Goal: Transaction & Acquisition: Purchase product/service

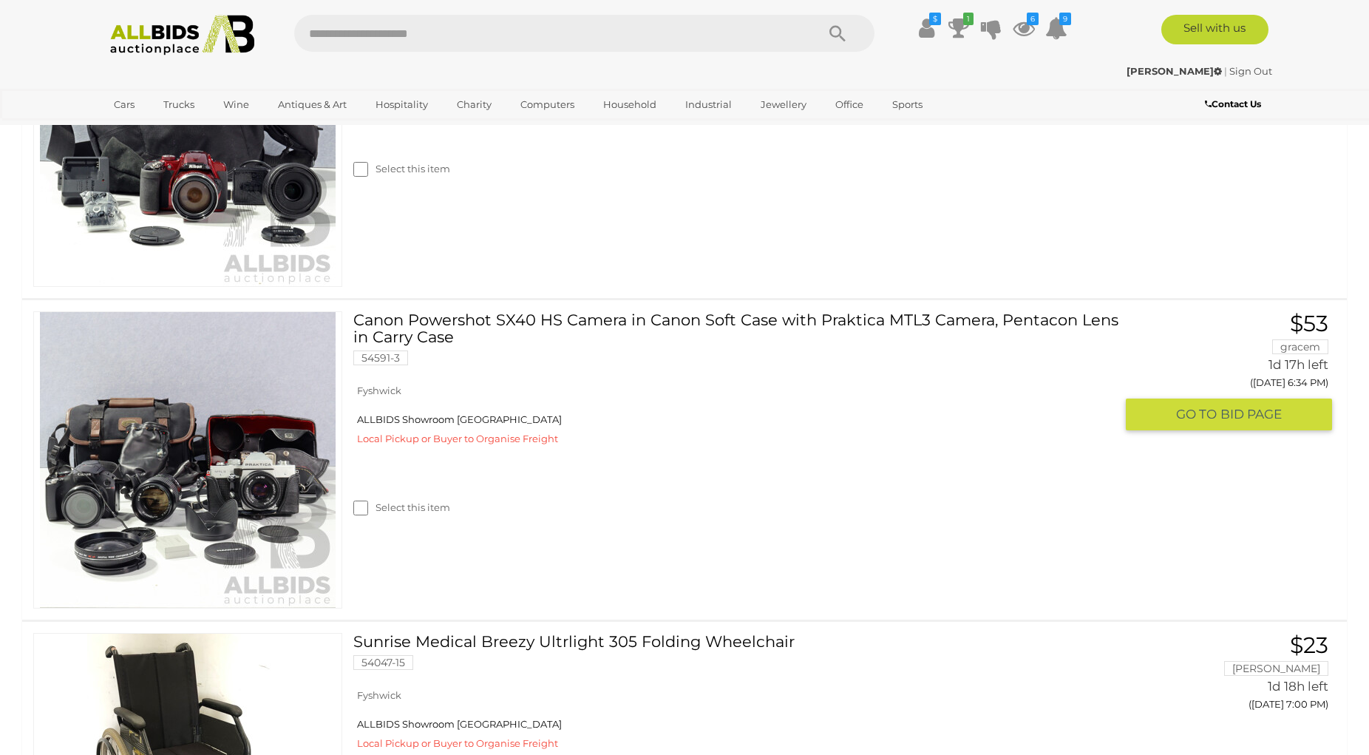
scroll to position [528, 0]
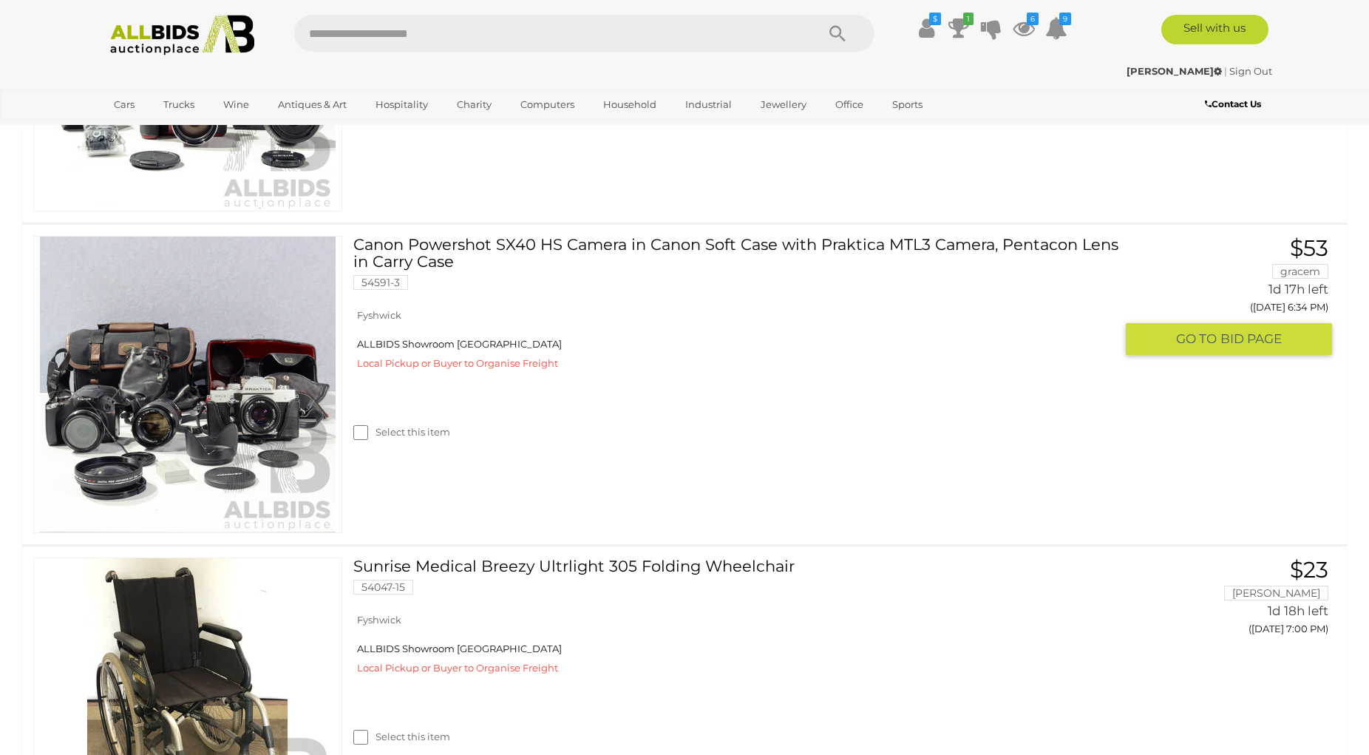
click at [234, 436] on img at bounding box center [188, 385] width 296 height 296
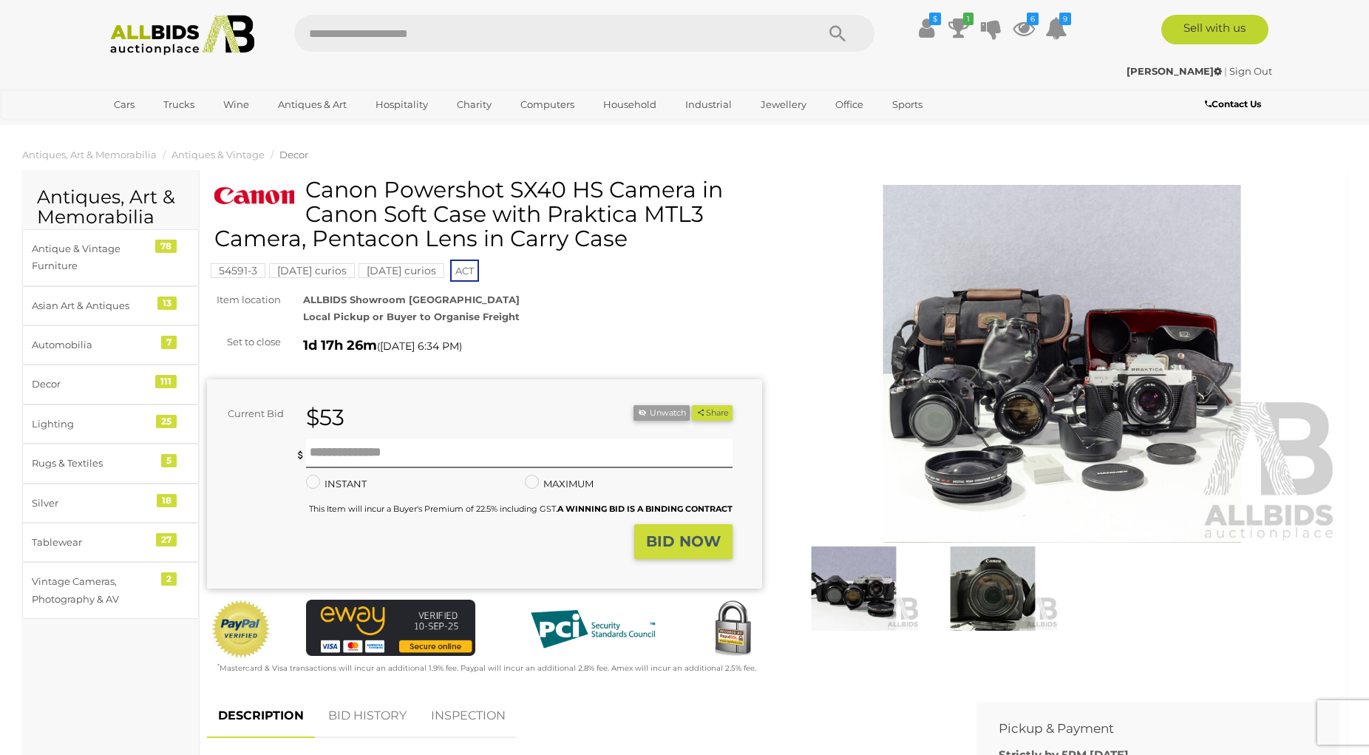
click at [1033, 455] on img at bounding box center [1061, 364] width 555 height 358
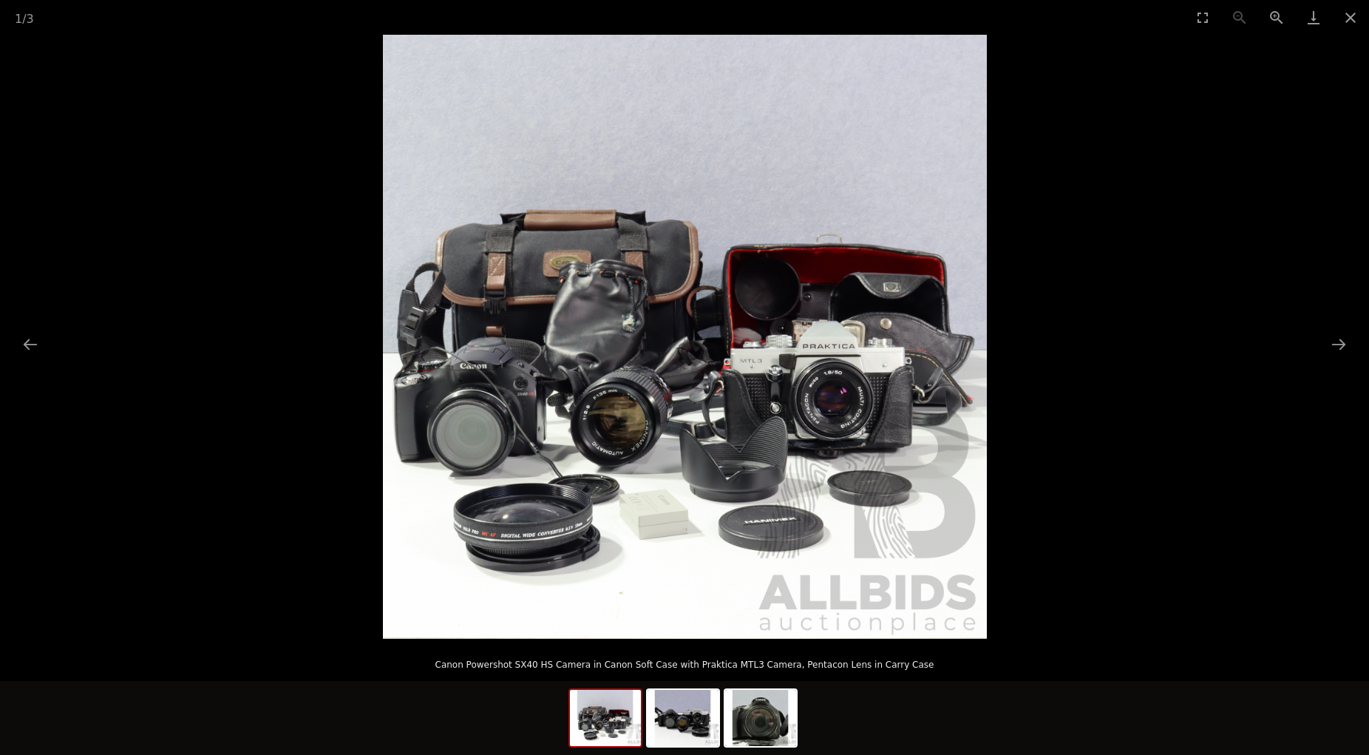
click at [631, 453] on img at bounding box center [685, 337] width 604 height 604
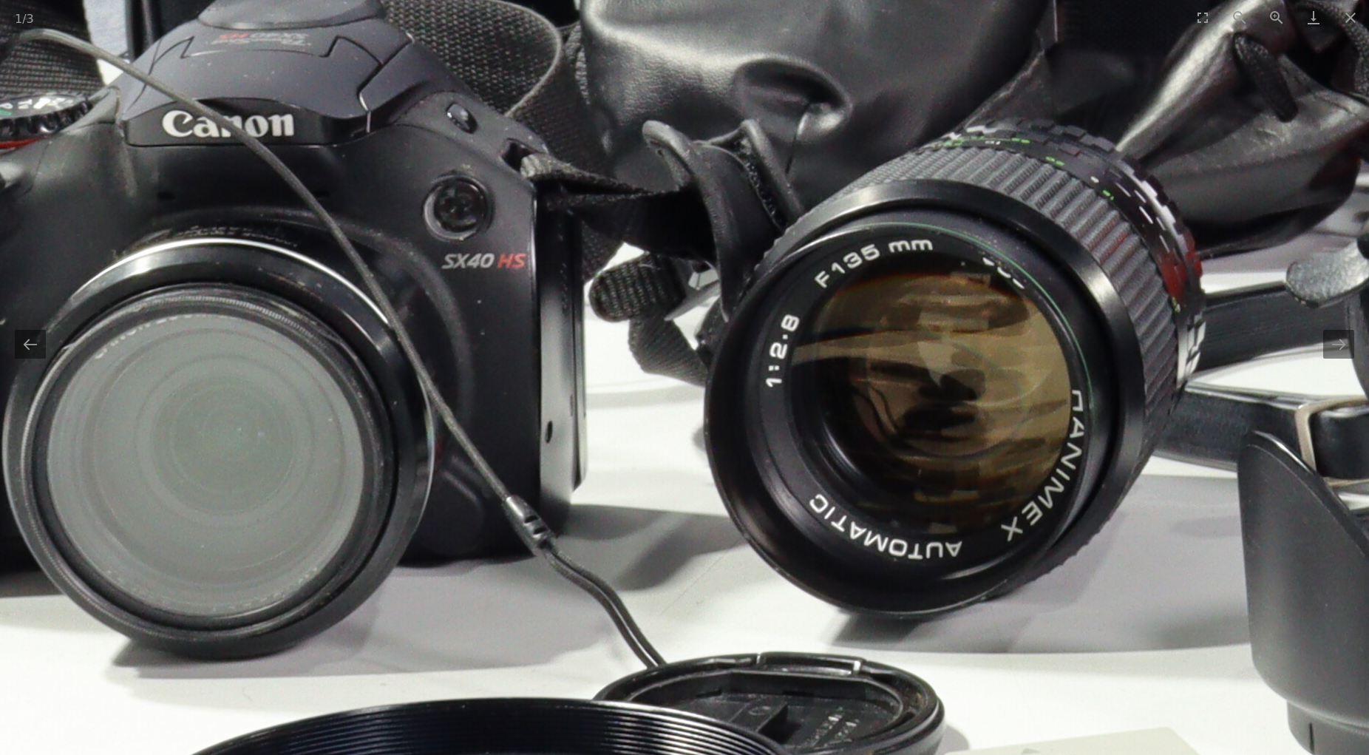
drag, startPoint x: 262, startPoint y: 353, endPoint x: 632, endPoint y: 371, distance: 370.1
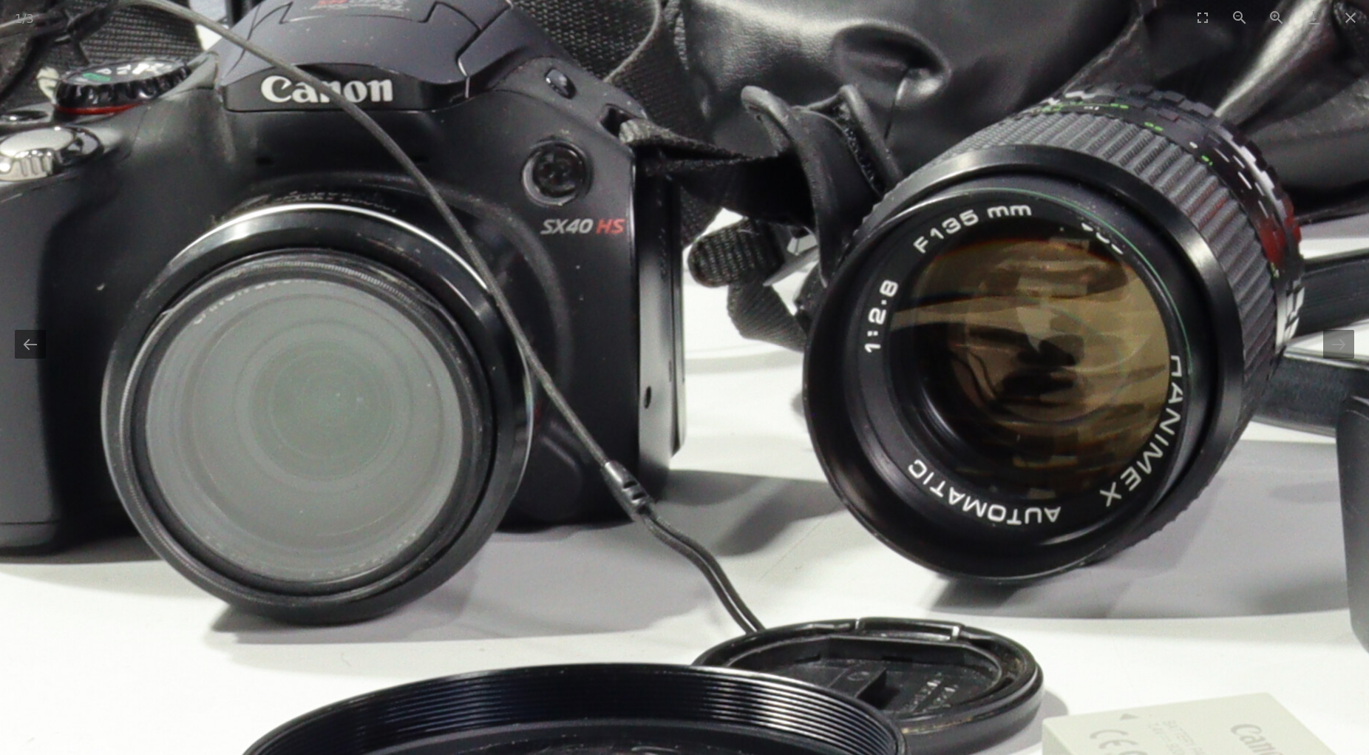
drag, startPoint x: 532, startPoint y: 404, endPoint x: 554, endPoint y: 368, distance: 41.5
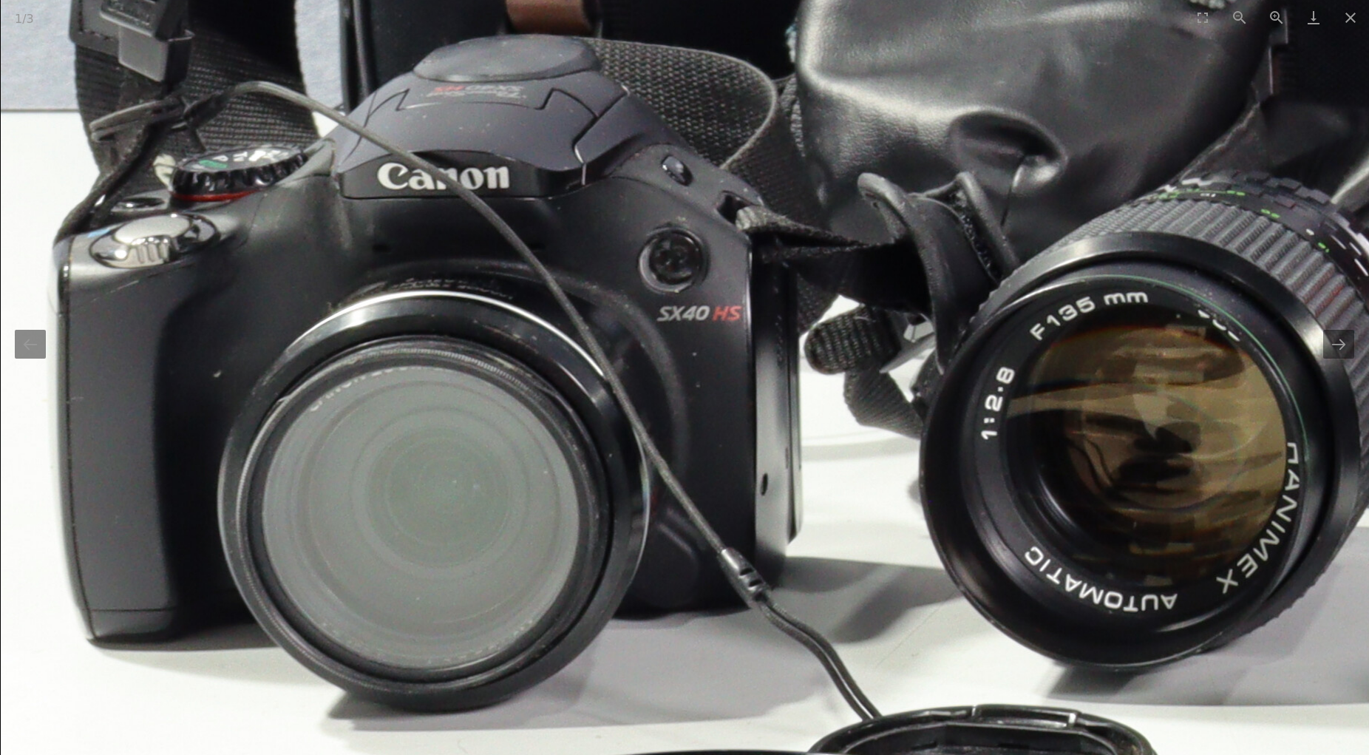
drag, startPoint x: 551, startPoint y: 416, endPoint x: 662, endPoint y: 501, distance: 140.3
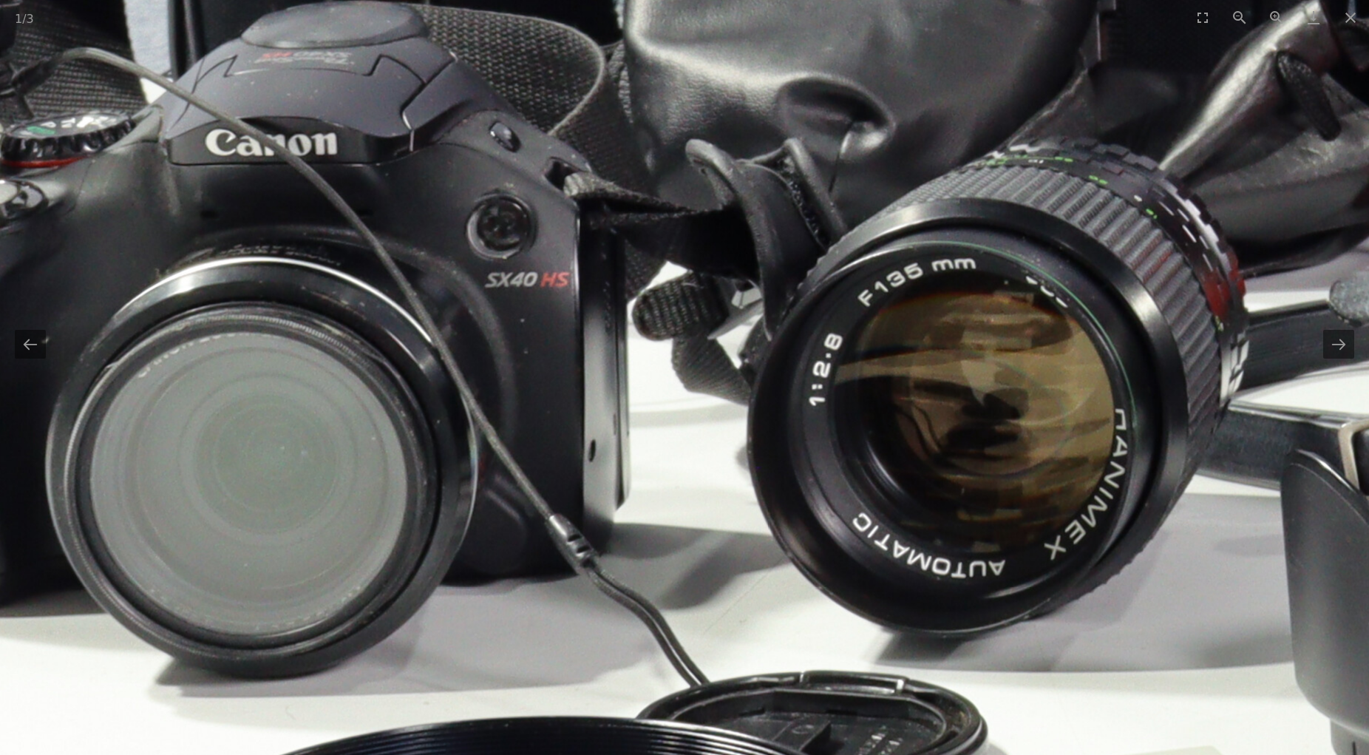
drag, startPoint x: 790, startPoint y: 473, endPoint x: 588, endPoint y: 432, distance: 206.6
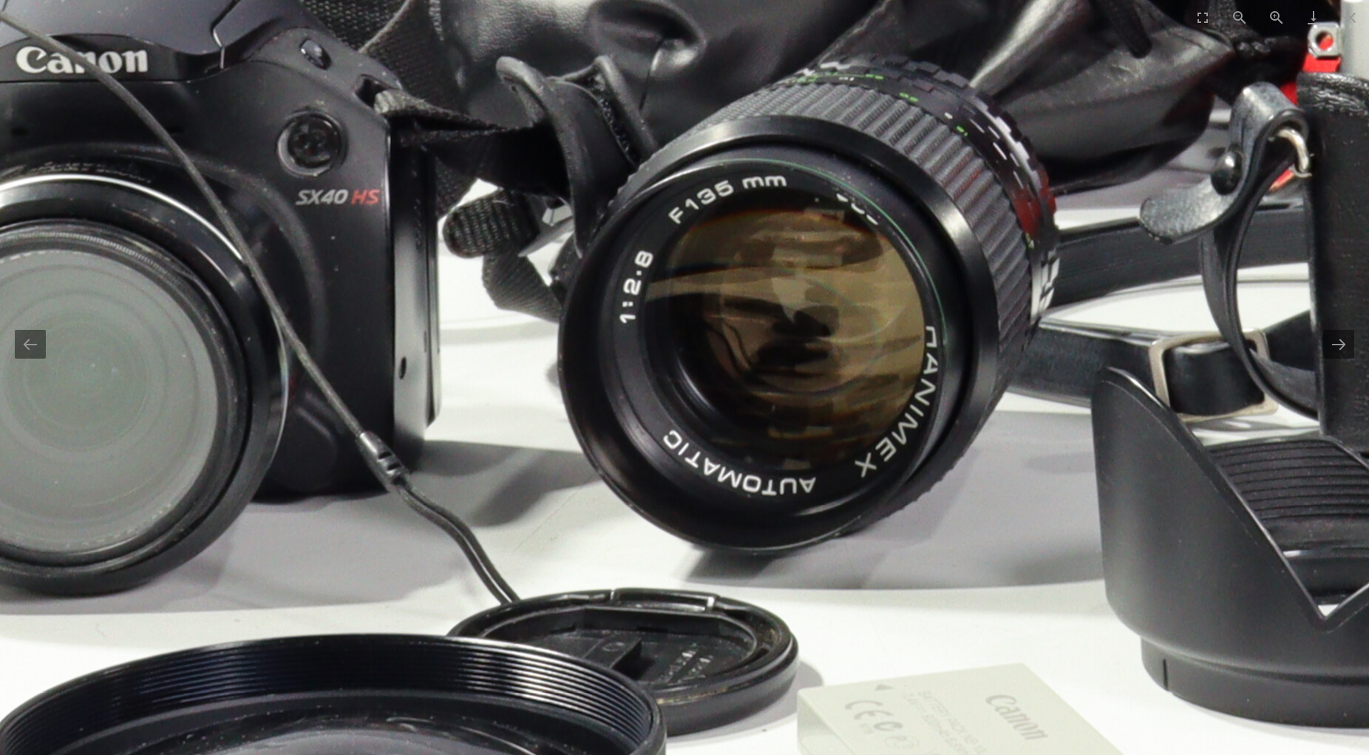
drag, startPoint x: 733, startPoint y: 579, endPoint x: 594, endPoint y: 492, distance: 164.1
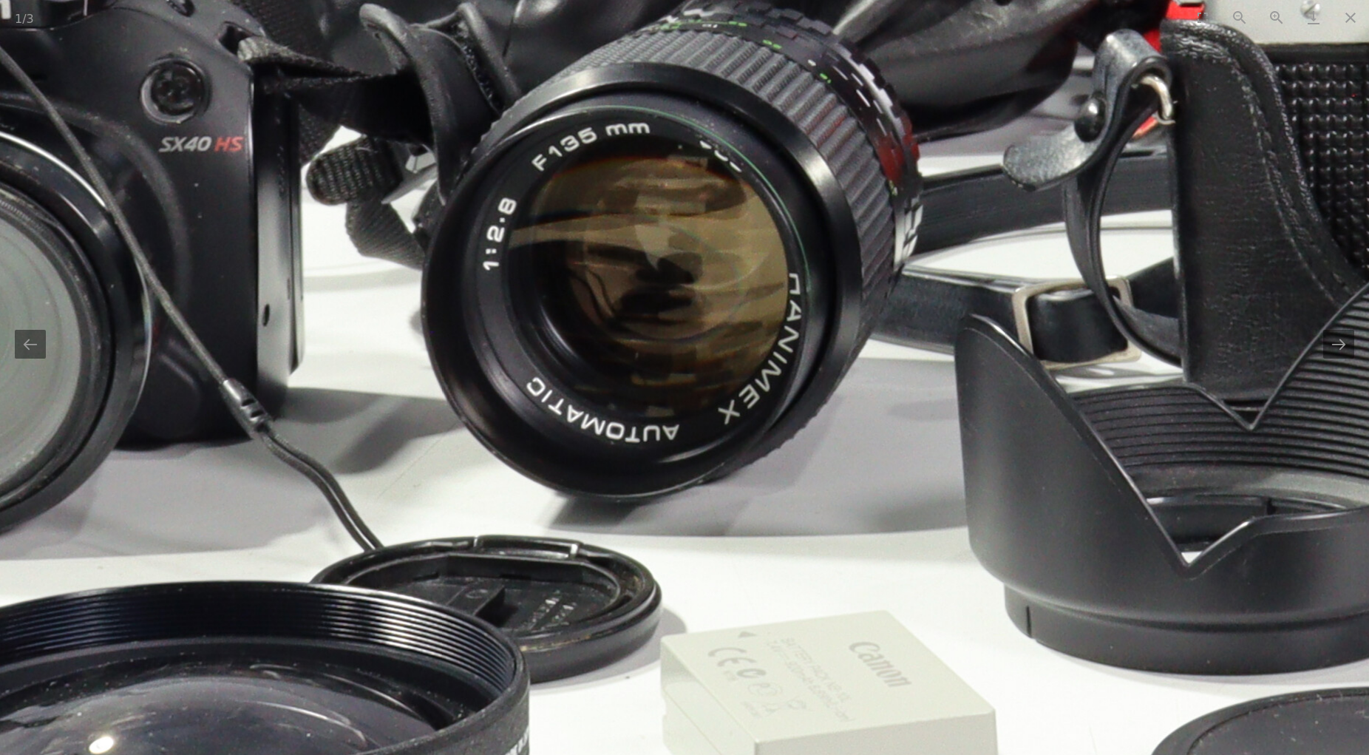
drag, startPoint x: 812, startPoint y: 624, endPoint x: 631, endPoint y: 560, distance: 192.2
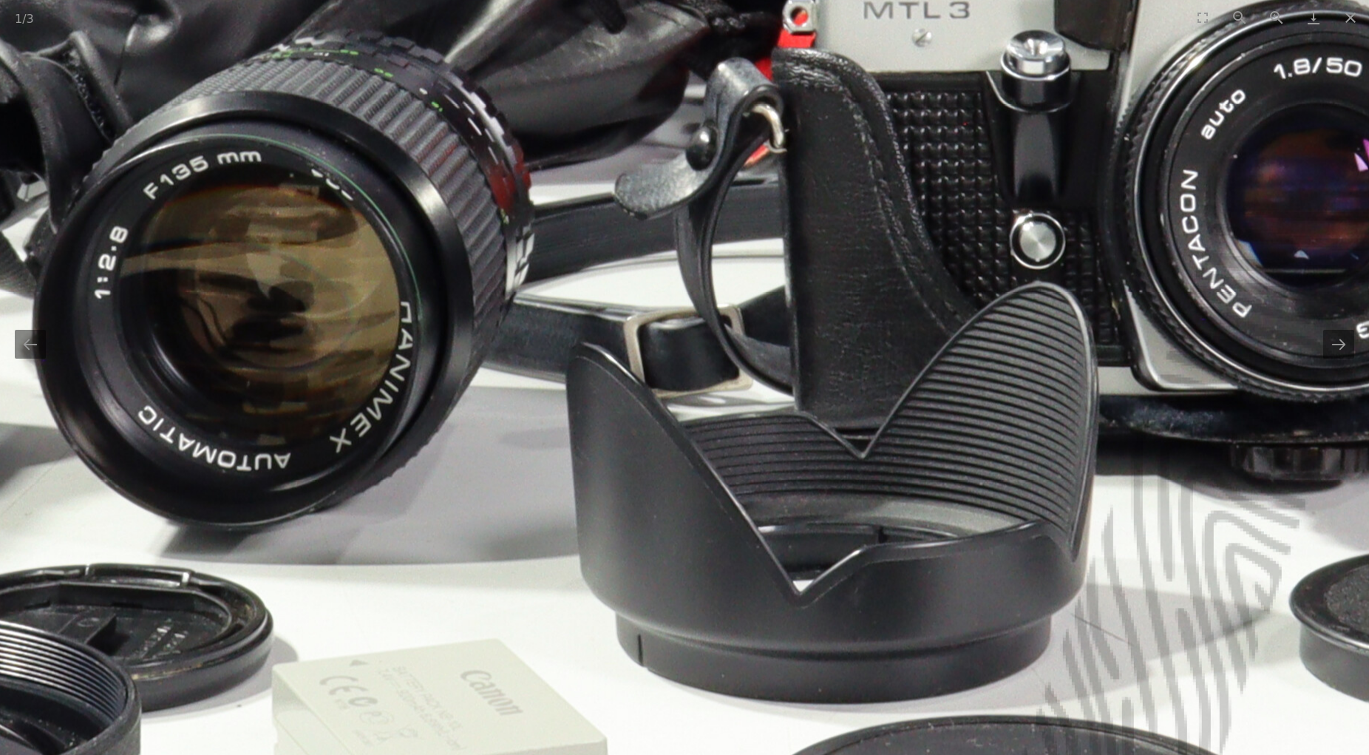
drag, startPoint x: 948, startPoint y: 546, endPoint x: 680, endPoint y: 604, distance: 274.6
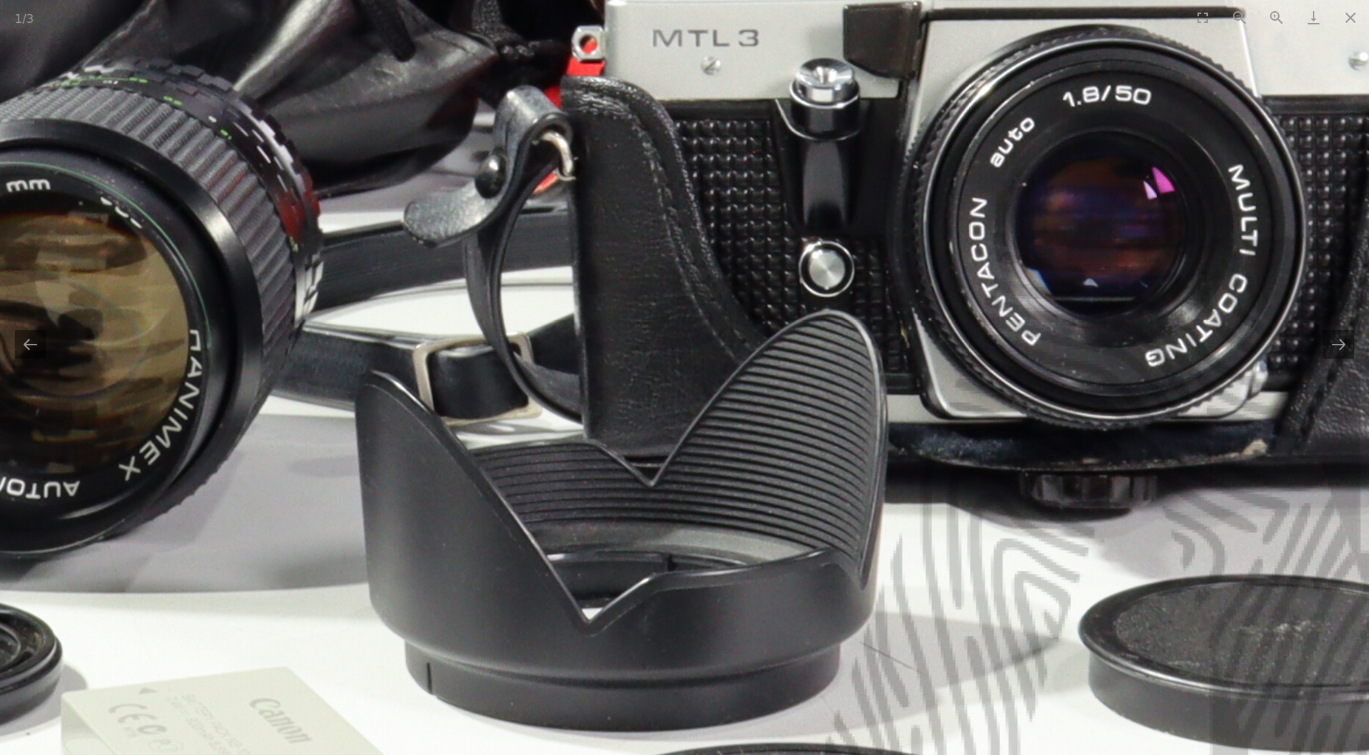
drag, startPoint x: 790, startPoint y: 553, endPoint x: 744, endPoint y: 575, distance: 51.6
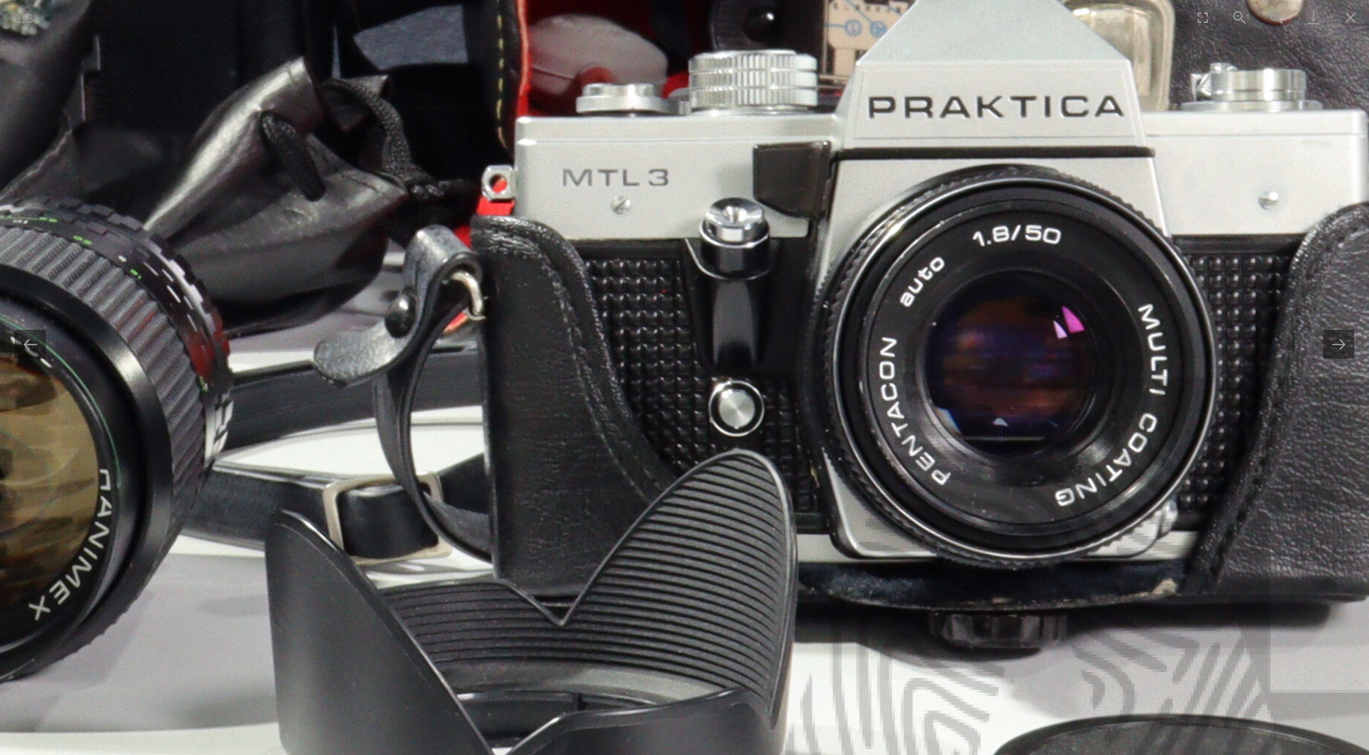
drag, startPoint x: 824, startPoint y: 526, endPoint x: 736, endPoint y: 665, distance: 164.5
click at [736, 665] on img at bounding box center [291, 59] width 2957 height 2957
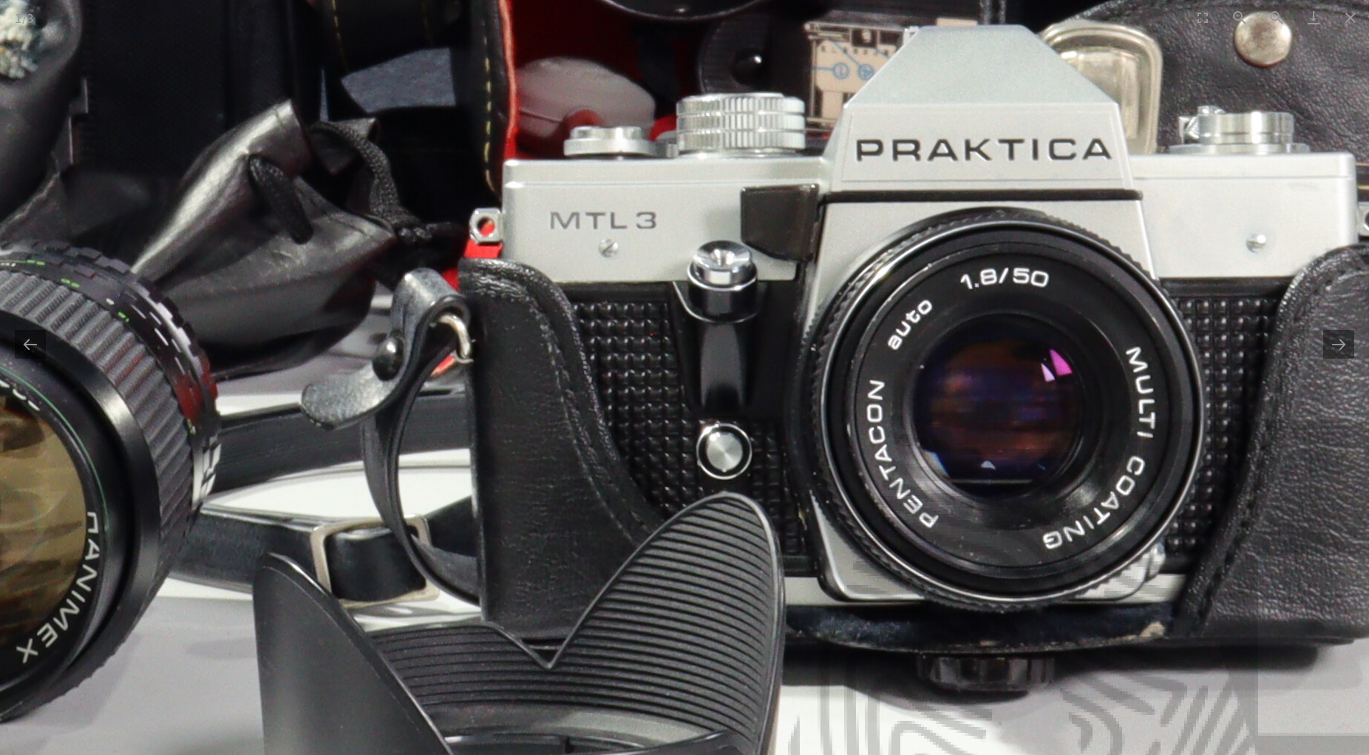
drag, startPoint x: 744, startPoint y: 617, endPoint x: 738, endPoint y: 642, distance: 25.7
click at [738, 642] on img at bounding box center [278, 102] width 2957 height 2957
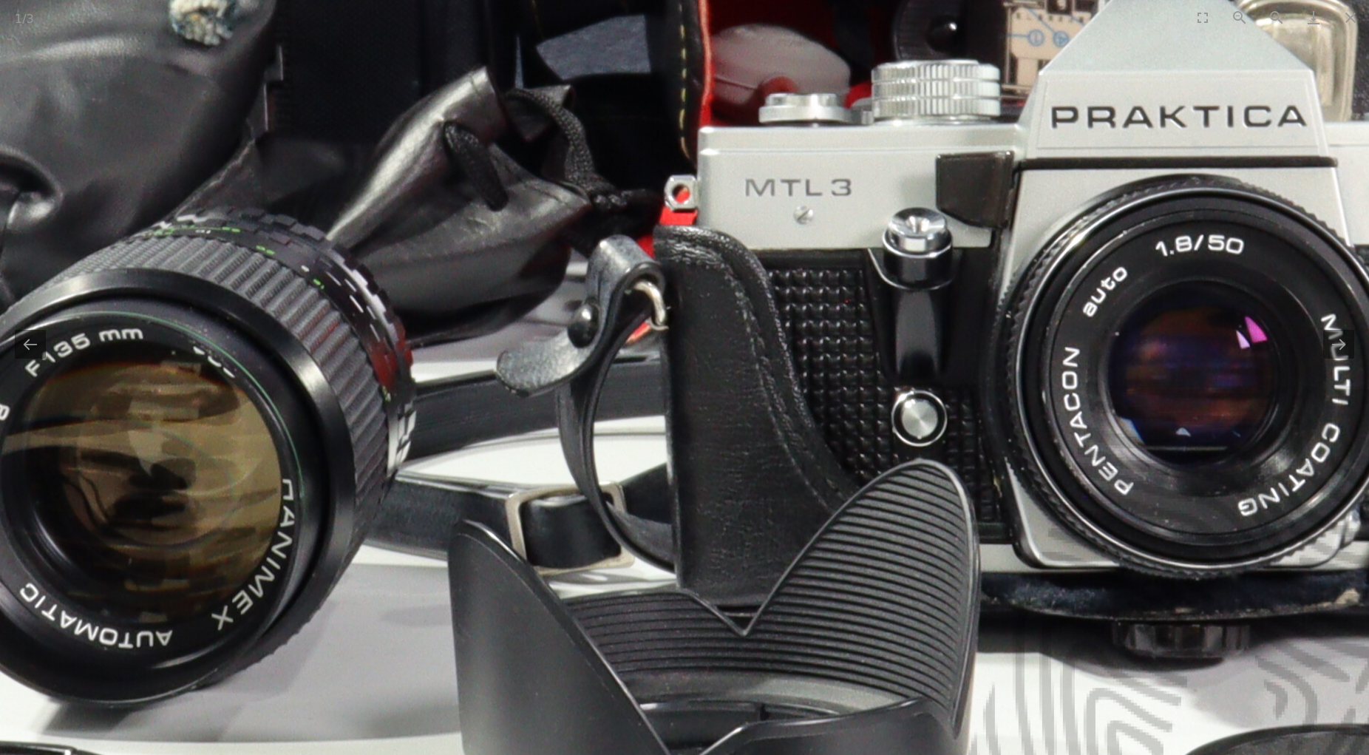
drag, startPoint x: 446, startPoint y: 566, endPoint x: 651, endPoint y: 528, distance: 207.6
click at [645, 530] on img at bounding box center [473, 69] width 2957 height 2957
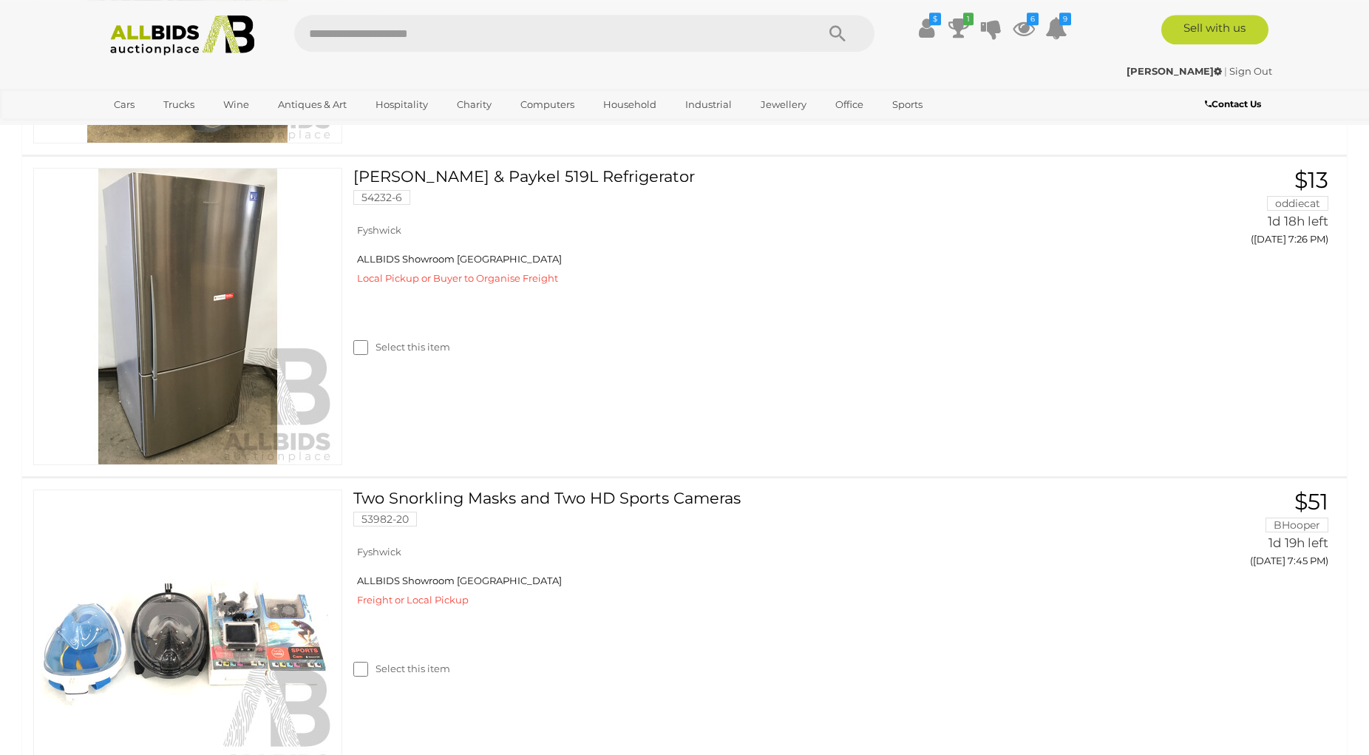
scroll to position [1203, 0]
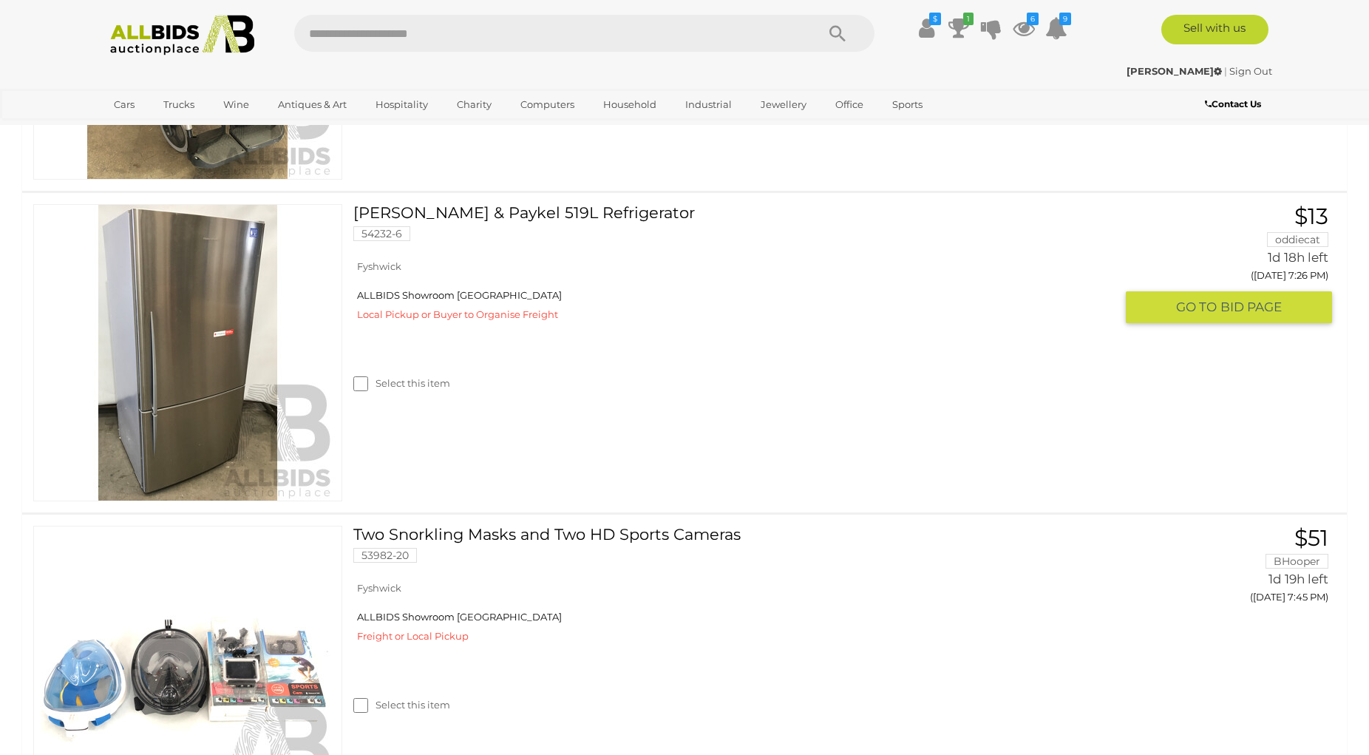
click at [228, 330] on img at bounding box center [188, 353] width 296 height 296
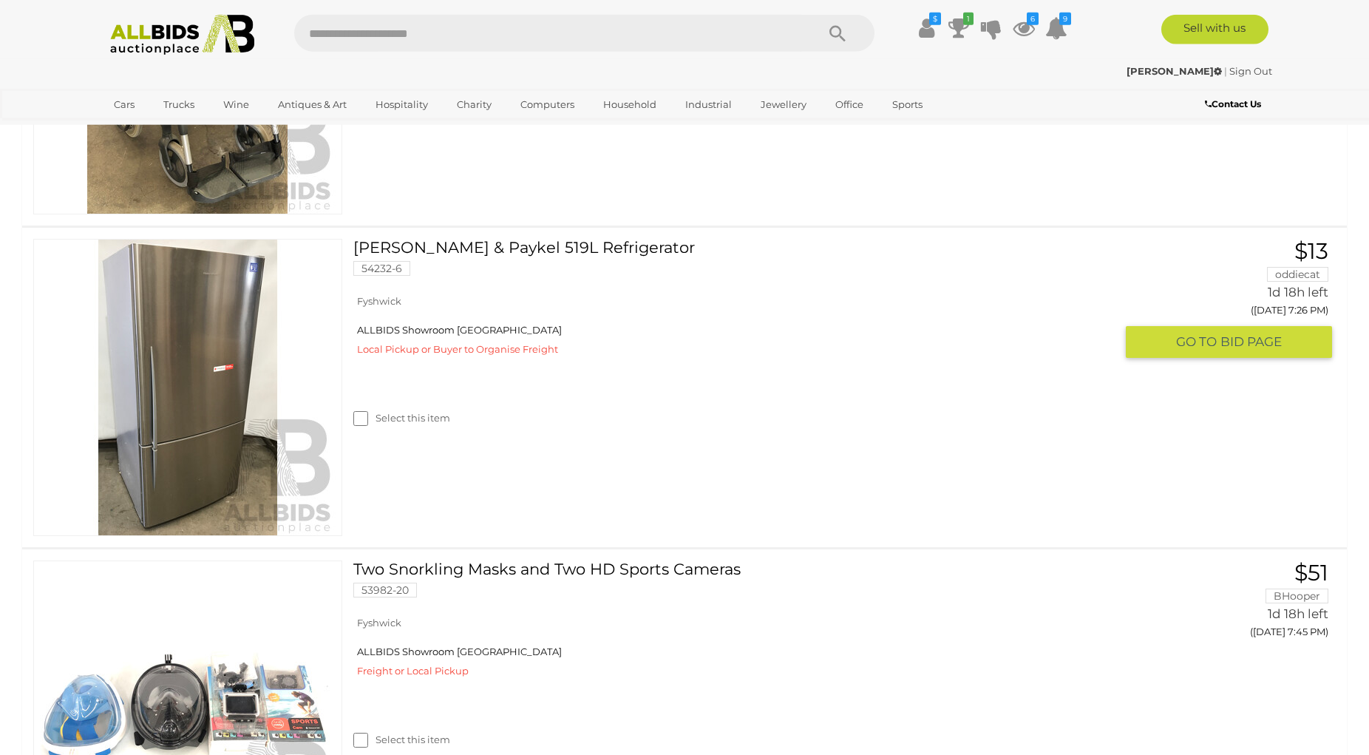
scroll to position [1167, 0]
click at [204, 341] on link at bounding box center [187, 388] width 309 height 297
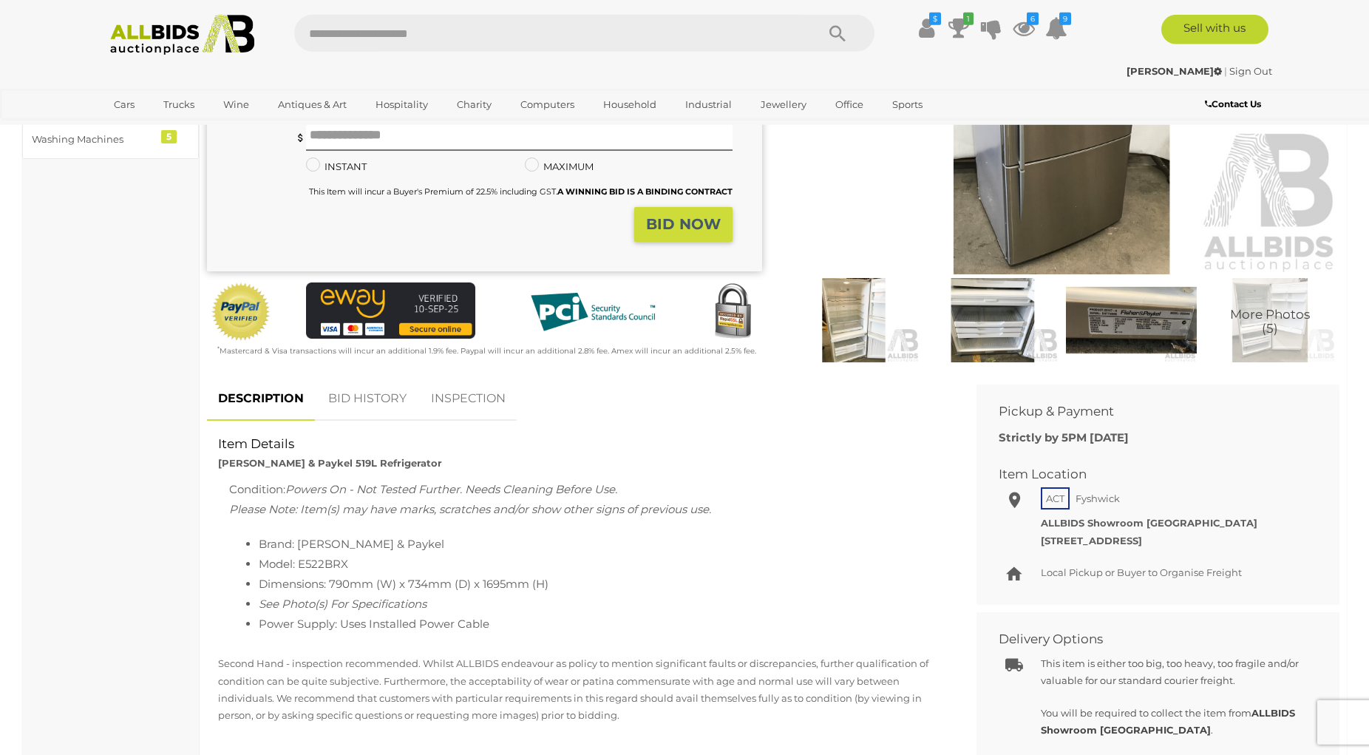
scroll to position [302, 0]
